Goal: Information Seeking & Learning: Understand process/instructions

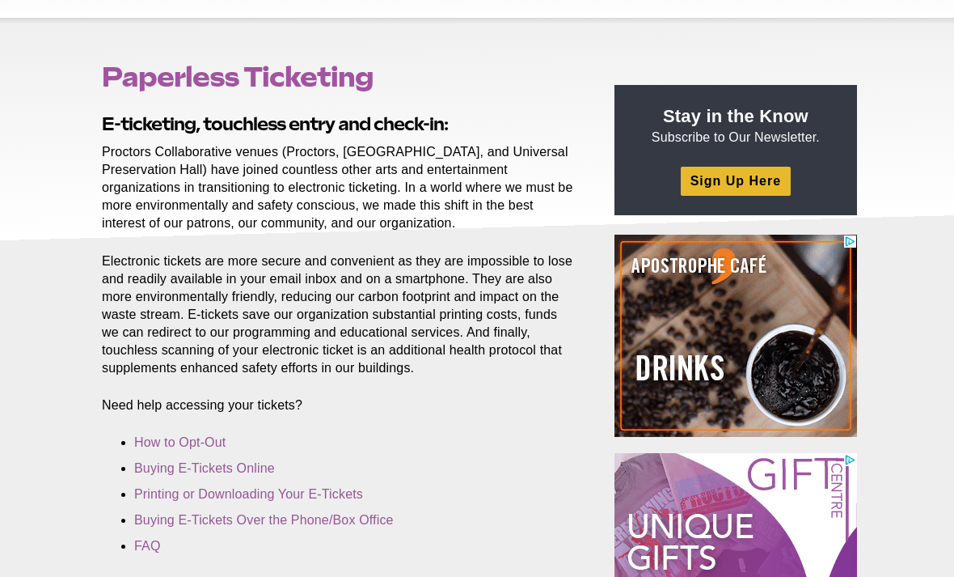
scroll to position [136, 0]
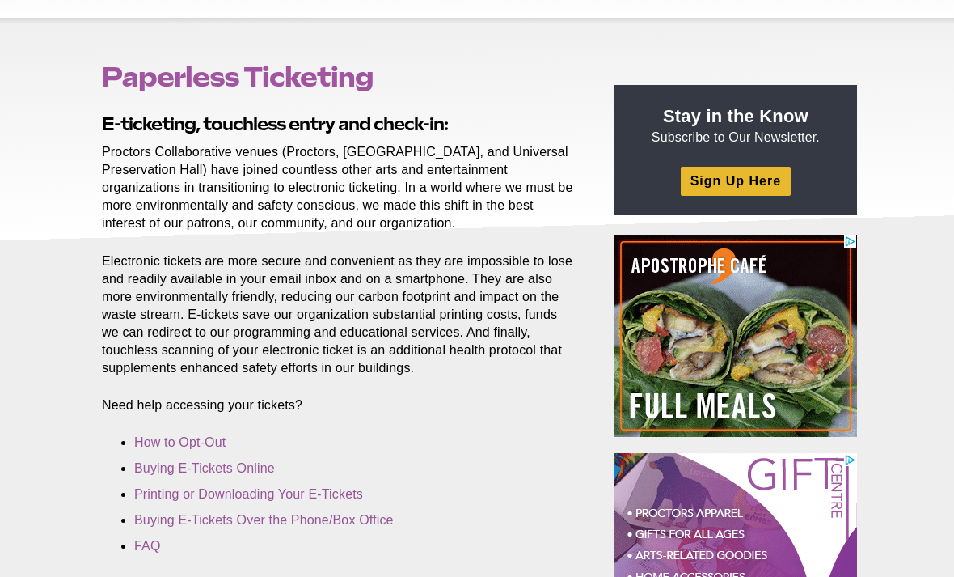
click at [167, 469] on link "Buying E-Tickets Online" at bounding box center [204, 468] width 141 height 14
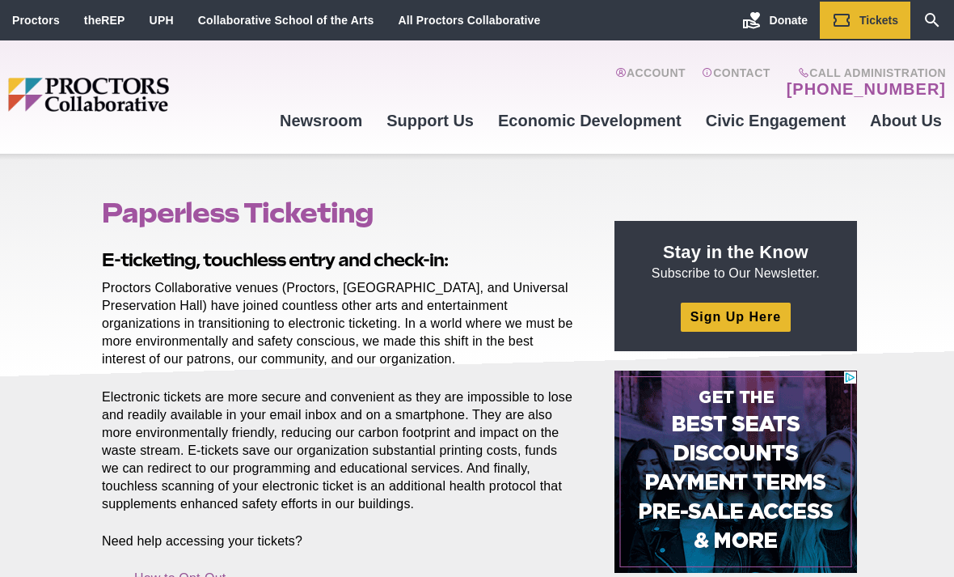
click at [655, 79] on link "Account" at bounding box center [650, 82] width 70 height 32
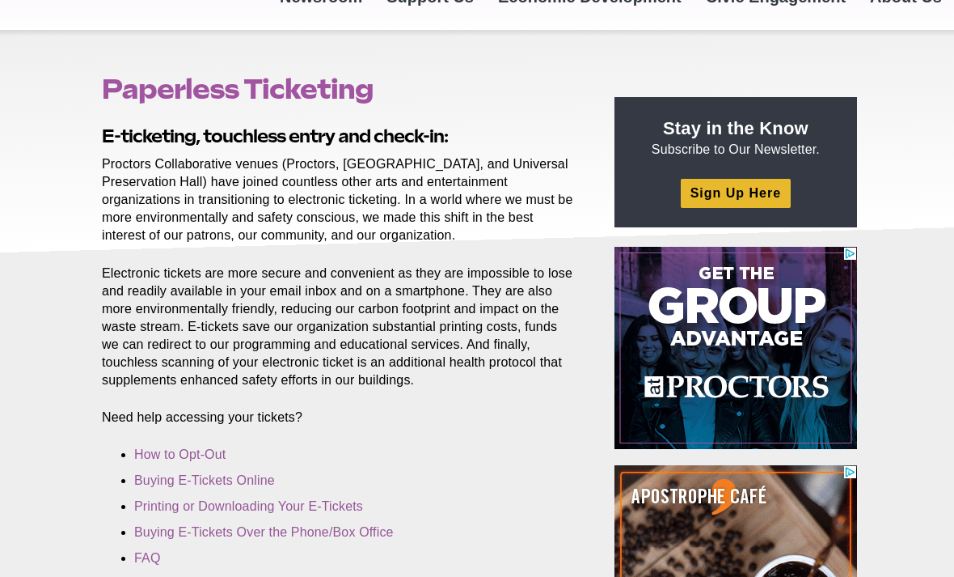
scroll to position [124, 0]
click at [185, 504] on link "Printing or Downloading Your E-Tickets" at bounding box center [248, 506] width 229 height 14
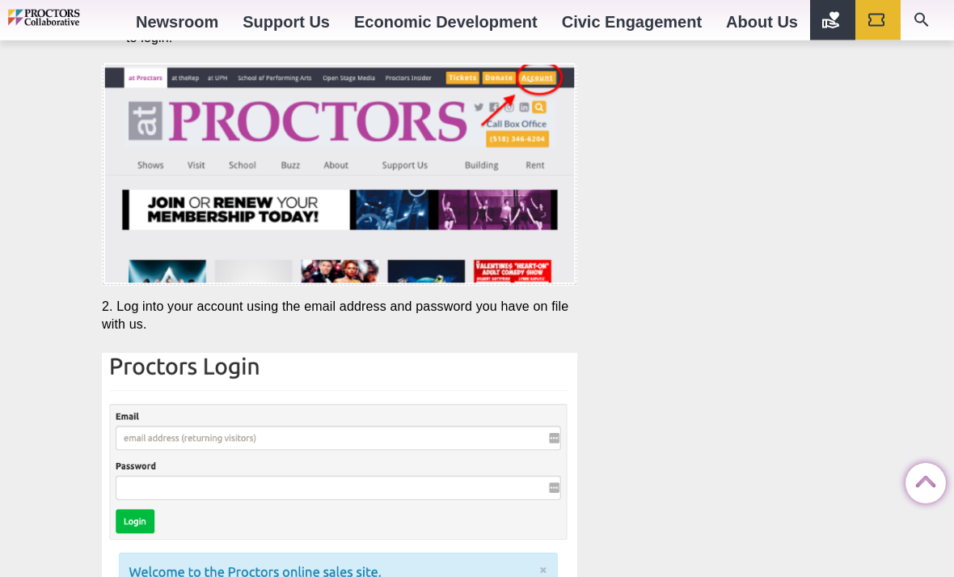
scroll to position [3086, 0]
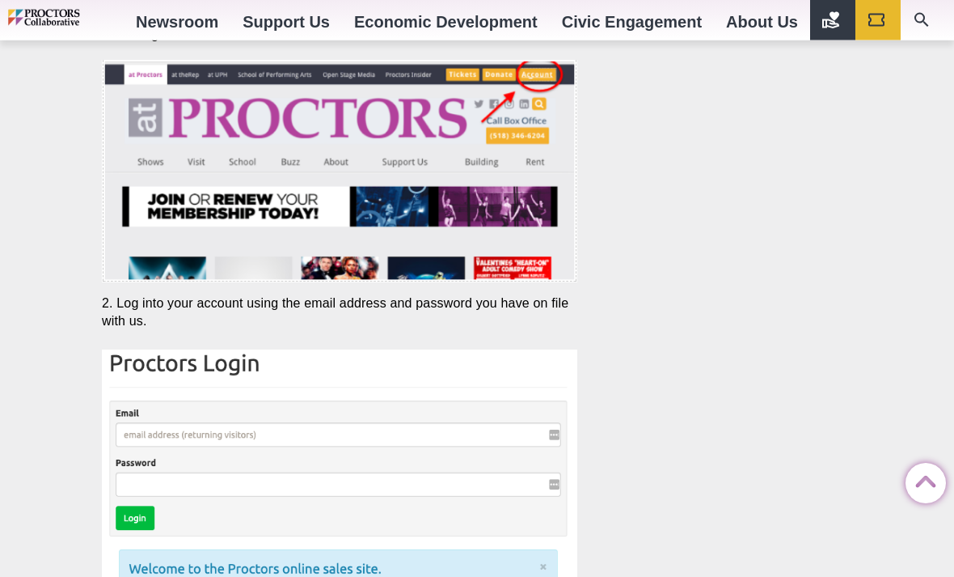
click at [153, 477] on img at bounding box center [340, 550] width 476 height 401
click at [203, 489] on img at bounding box center [340, 550] width 476 height 401
click at [140, 472] on img at bounding box center [340, 550] width 476 height 401
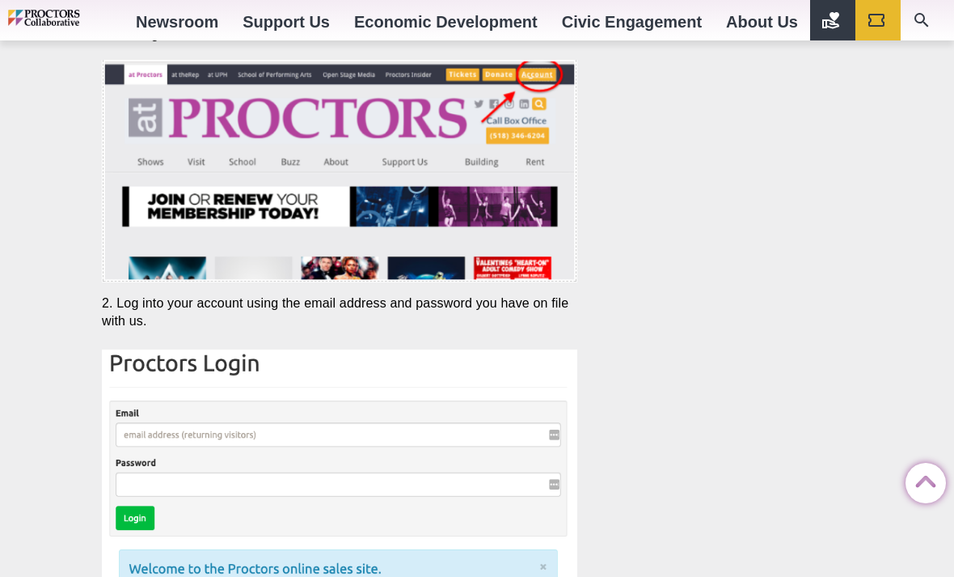
click at [168, 428] on img at bounding box center [340, 549] width 476 height 401
click at [149, 443] on img at bounding box center [340, 549] width 476 height 401
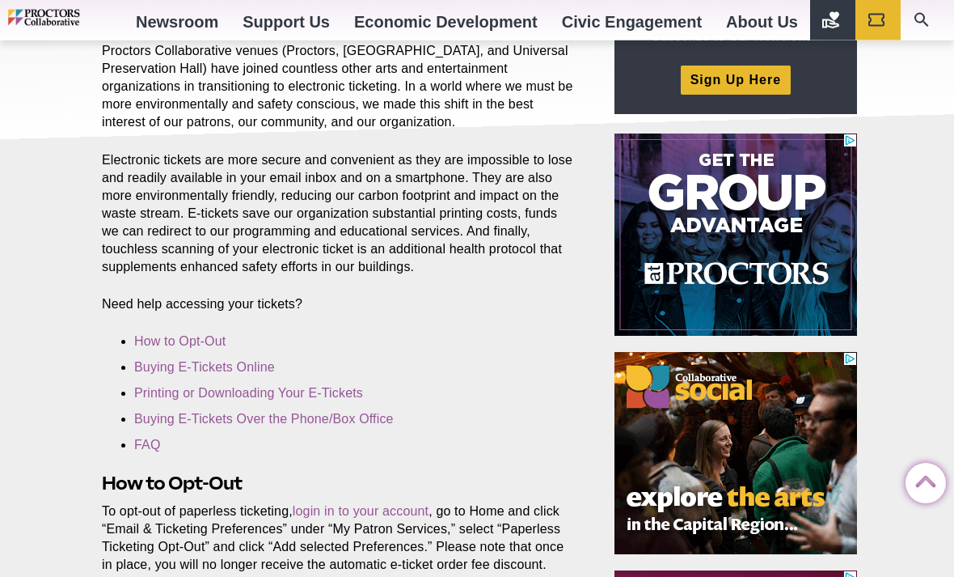
scroll to position [0, 0]
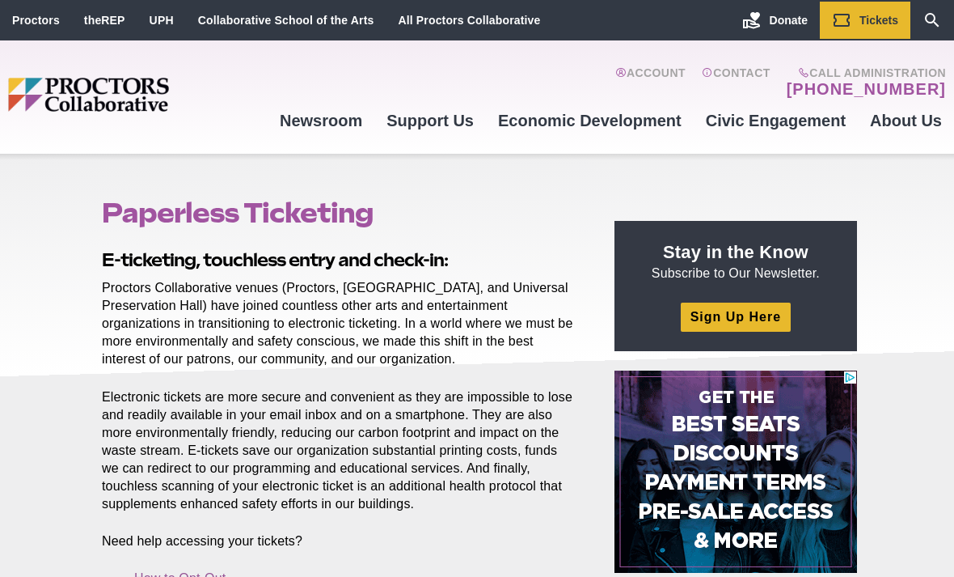
click at [648, 77] on link "Account" at bounding box center [650, 82] width 70 height 32
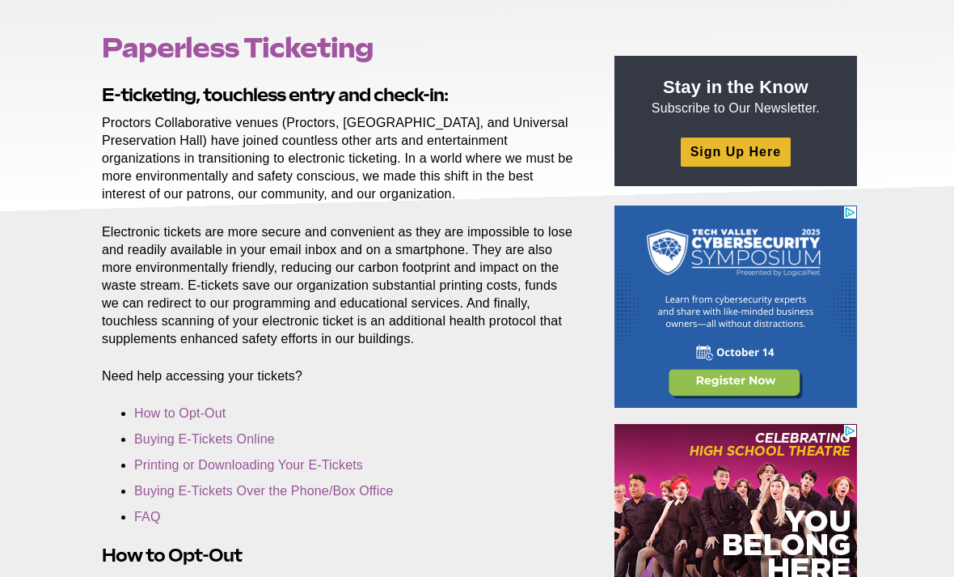
scroll to position [165, 0]
click at [172, 463] on link "Printing or Downloading Your E-Tickets" at bounding box center [248, 465] width 229 height 14
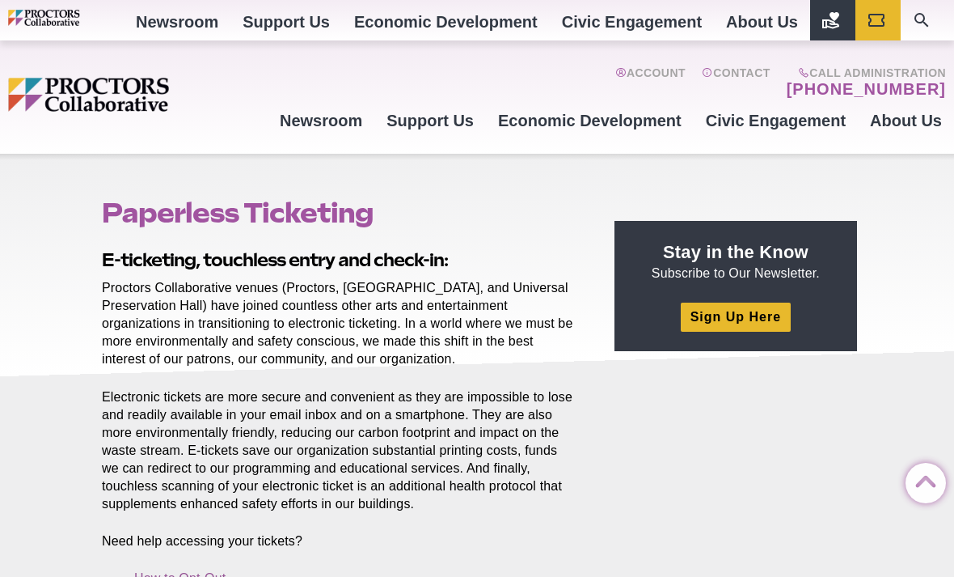
scroll to position [3050, 0]
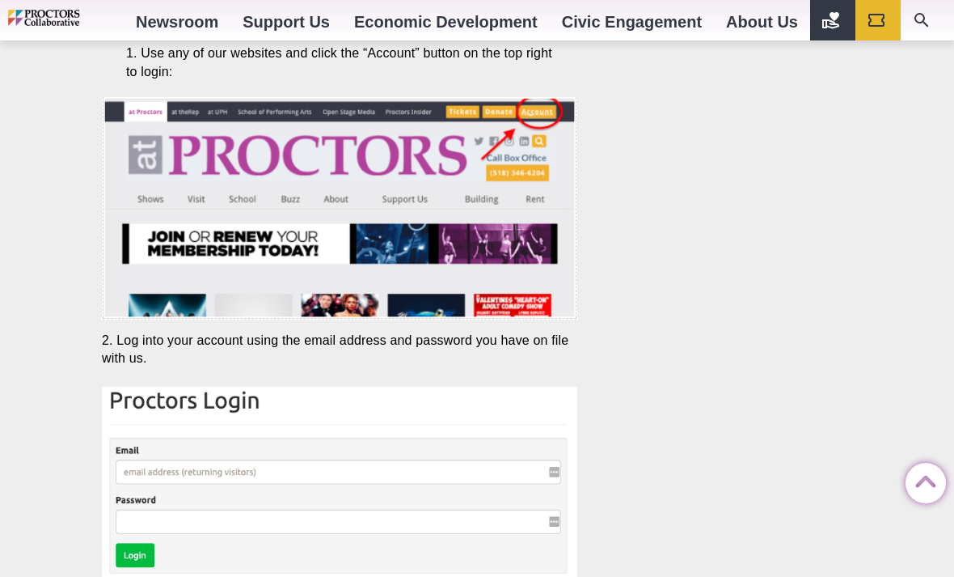
click at [147, 459] on img at bounding box center [340, 587] width 476 height 401
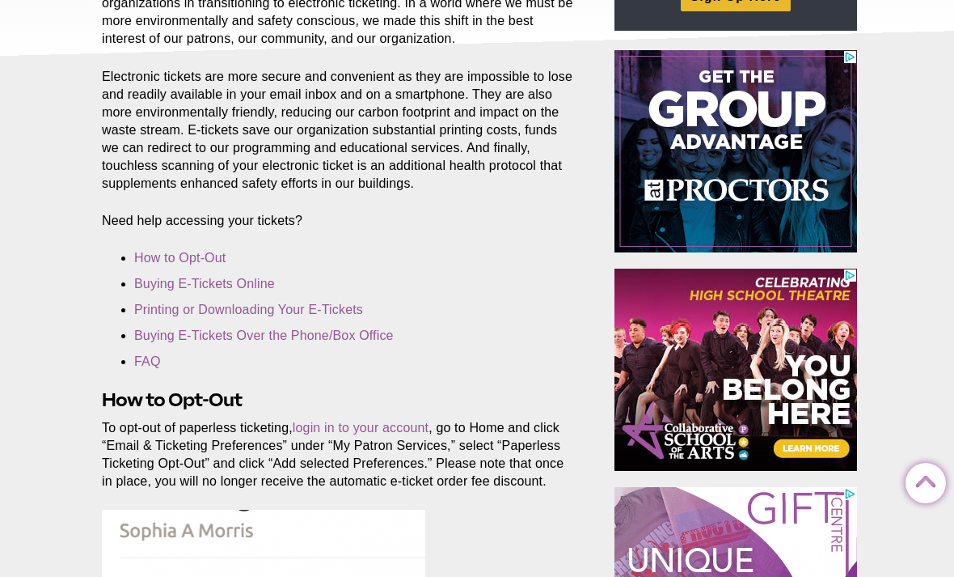
scroll to position [0, 0]
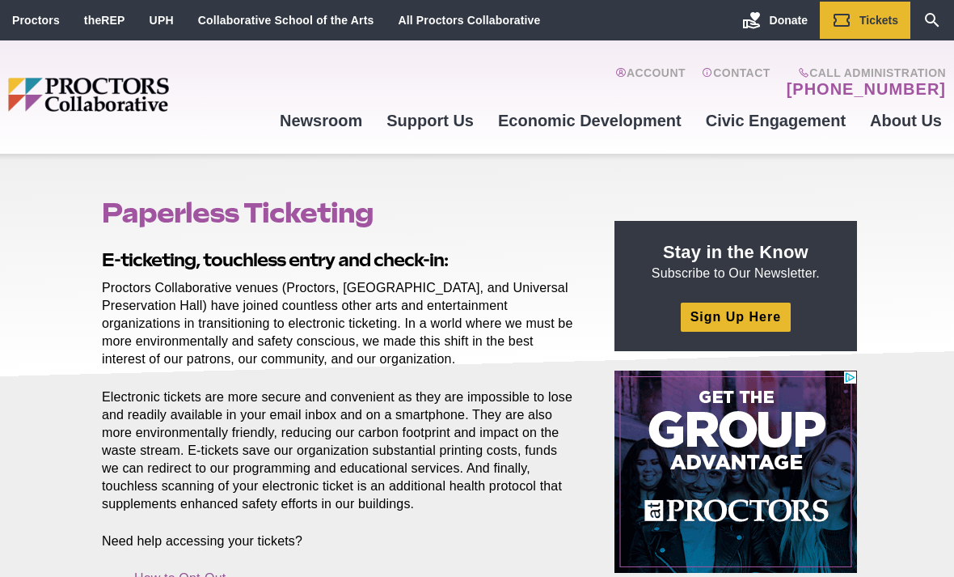
click at [852, 29] on link "Tickets" at bounding box center [865, 20] width 91 height 37
